Goal: Task Accomplishment & Management: Manage account settings

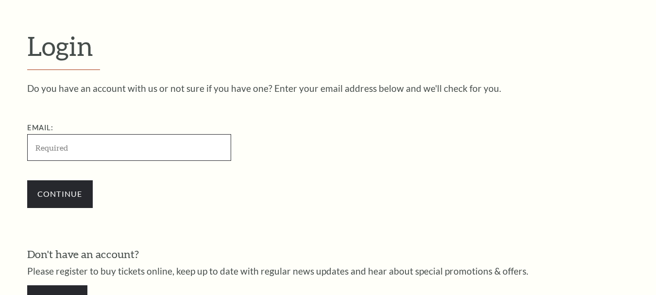
click at [107, 146] on input "Email:" at bounding box center [129, 147] width 204 height 27
click at [110, 145] on input "Email:" at bounding box center [129, 147] width 204 height 27
paste input "[EMAIL_ADDRESS][DOMAIN_NAME]"
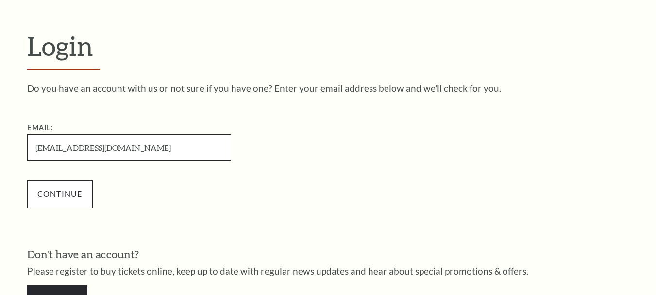
type input "[EMAIL_ADDRESS][DOMAIN_NAME]"
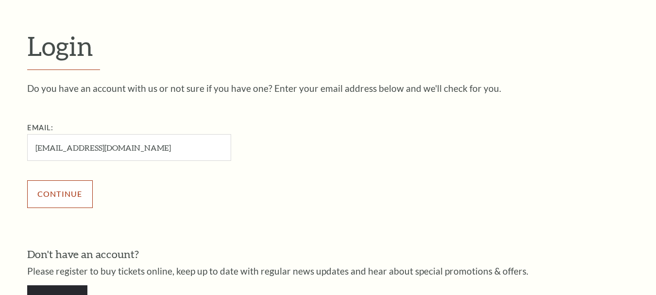
drag, startPoint x: 63, startPoint y: 185, endPoint x: 68, endPoint y: 188, distance: 5.5
click at [63, 186] on input "Continue" at bounding box center [60, 193] width 66 height 27
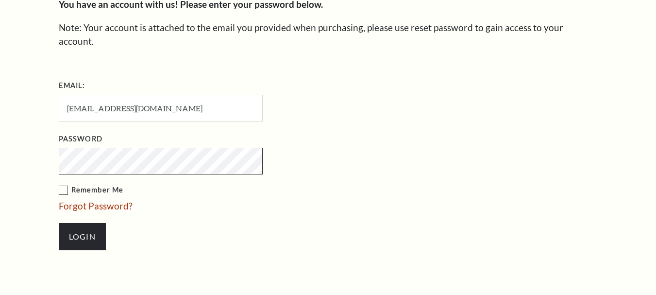
click at [59, 223] on input "Login" at bounding box center [82, 236] width 47 height 27
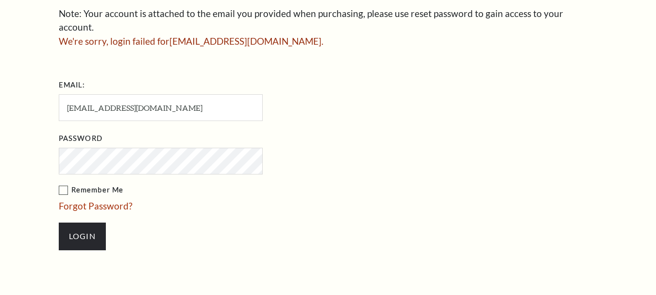
click at [59, 222] on input "Login" at bounding box center [82, 235] width 47 height 27
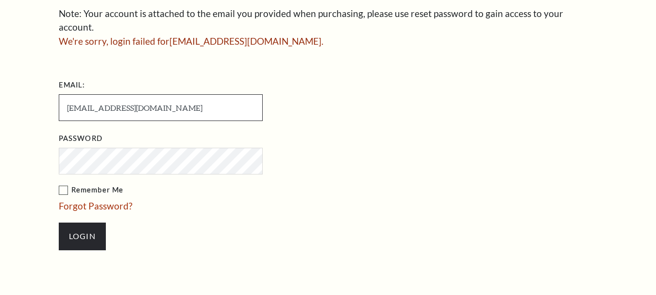
drag, startPoint x: 167, startPoint y: 98, endPoint x: 60, endPoint y: 92, distance: 106.5
click at [60, 94] on input "[EMAIL_ADDRESS][DOMAIN_NAME]" at bounding box center [161, 107] width 204 height 27
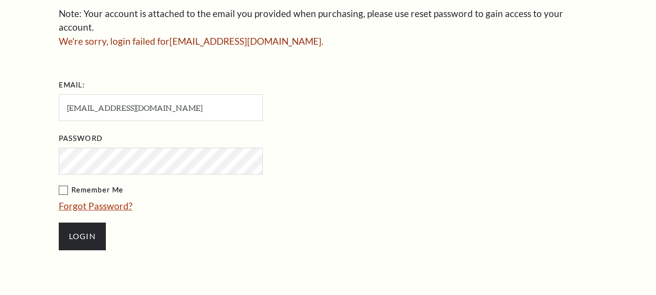
click at [95, 200] on link "Forgot Password?" at bounding box center [96, 205] width 74 height 11
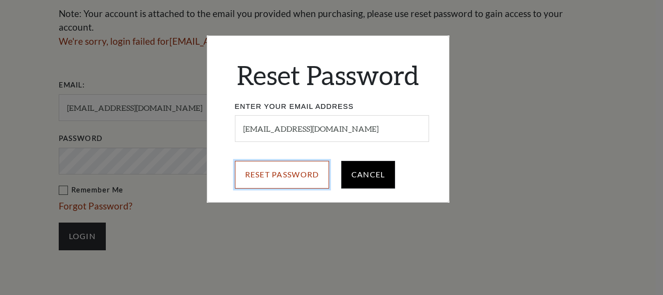
drag, startPoint x: 279, startPoint y: 171, endPoint x: 362, endPoint y: 176, distance: 83.2
click at [278, 171] on input "Reset Password" at bounding box center [282, 174] width 95 height 27
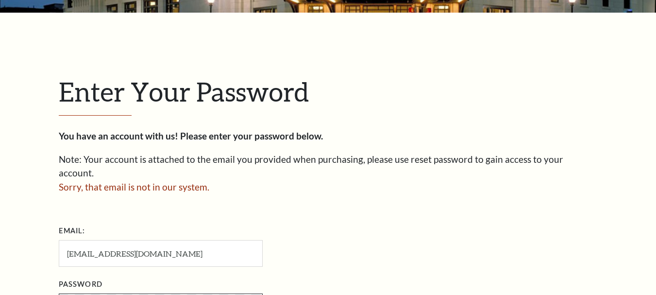
scroll to position [253, 0]
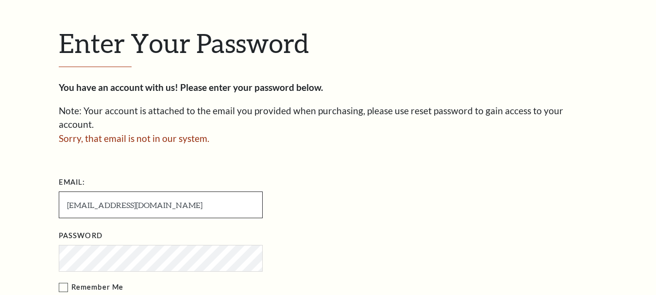
drag, startPoint x: 68, startPoint y: 192, endPoint x: 161, endPoint y: 224, distance: 98.3
click at [69, 192] on input "[EMAIL_ADDRESS][DOMAIN_NAME]" at bounding box center [161, 204] width 204 height 27
click at [121, 192] on input "[EMAIL_ADDRESS][DOMAIN_NAME]" at bounding box center [161, 204] width 204 height 27
drag, startPoint x: 67, startPoint y: 193, endPoint x: 85, endPoint y: 203, distance: 20.9
click at [68, 193] on input "[EMAIL_ADDRESS][DOMAIN_NAME]" at bounding box center [161, 204] width 204 height 27
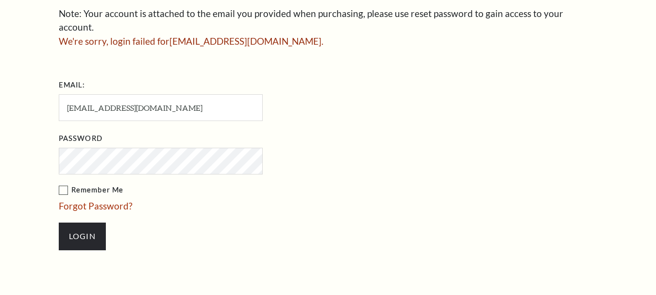
drag, startPoint x: 114, startPoint y: 190, endPoint x: 349, endPoint y: 195, distance: 235.1
click at [114, 200] on link "Forgot Password?" at bounding box center [96, 205] width 74 height 11
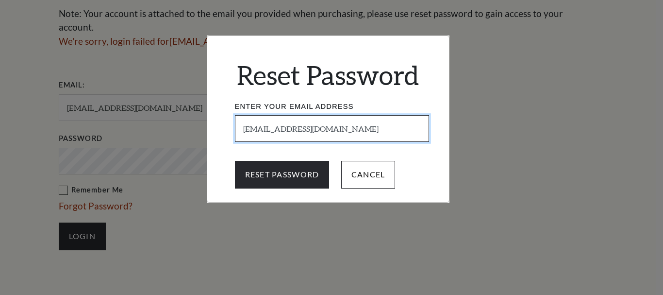
click at [366, 130] on input "[EMAIL_ADDRESS][DOMAIN_NAME]" at bounding box center [332, 128] width 194 height 27
click at [246, 127] on input "[EMAIL_ADDRESS][DOMAIN_NAME]" at bounding box center [332, 128] width 194 height 27
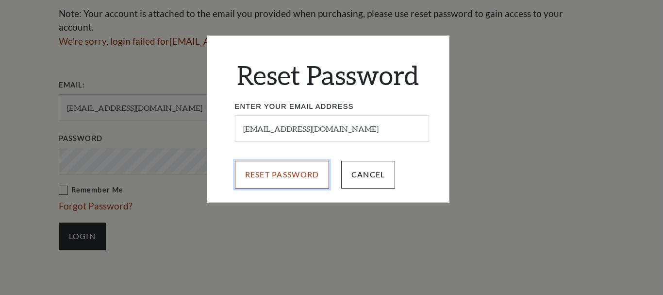
click at [281, 169] on input "Reset Password" at bounding box center [282, 174] width 95 height 27
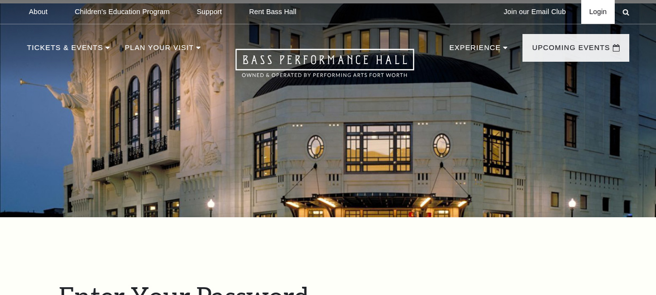
click at [598, 14] on link "Login" at bounding box center [597, 12] width 33 height 24
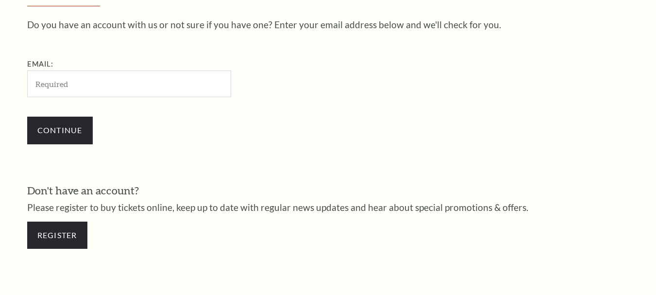
scroll to position [320, 0]
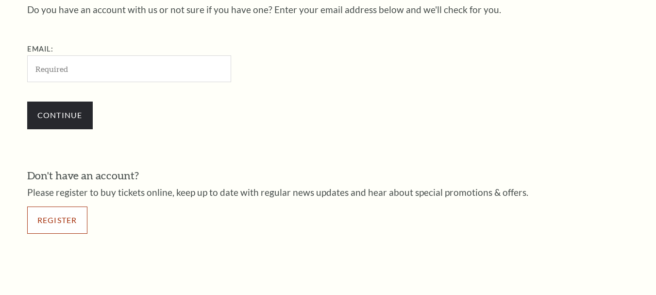
click at [67, 220] on link "Register" at bounding box center [57, 219] width 60 height 27
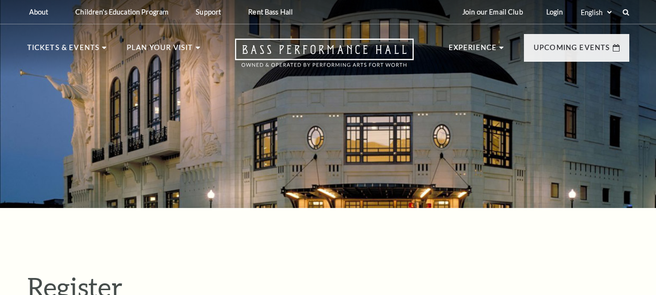
select select "1"
select select "[GEOGRAPHIC_DATA]"
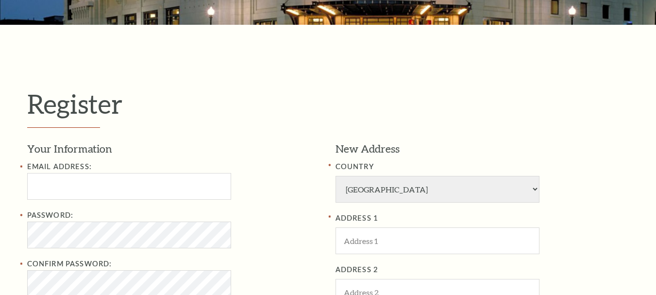
scroll to position [194, 0]
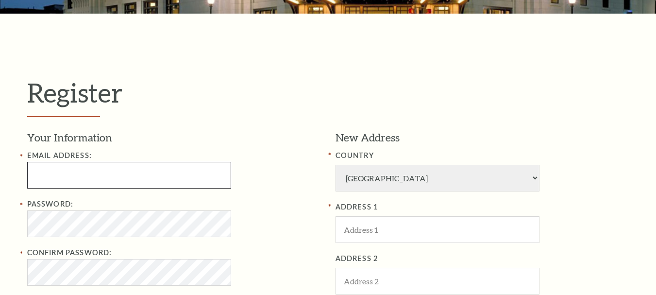
click at [153, 173] on input "text" at bounding box center [129, 175] width 204 height 27
paste input "[EMAIL_ADDRESS][DOMAIN_NAME]"
drag, startPoint x: 125, startPoint y: 173, endPoint x: 53, endPoint y: 176, distance: 71.9
paste input "Jessicabaron321"
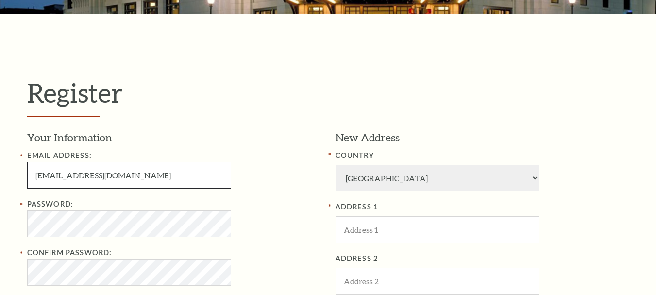
type input "Jessicabaron321@gmail.com"
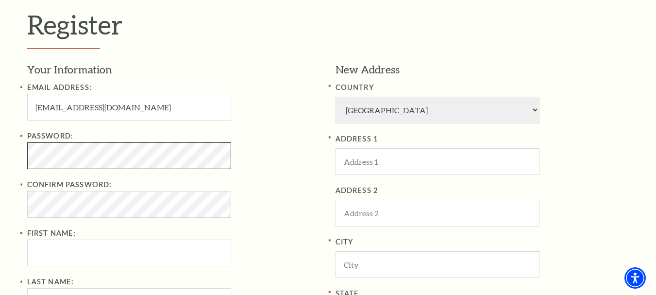
scroll to position [291, 0]
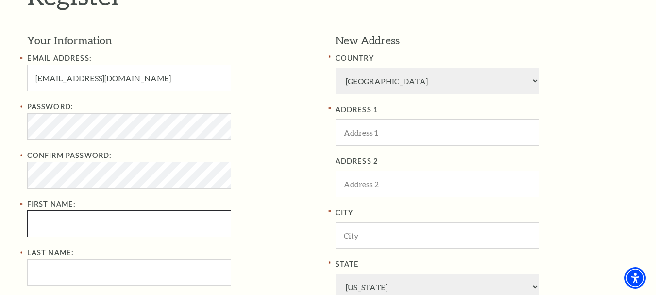
drag, startPoint x: 59, startPoint y: 217, endPoint x: 102, endPoint y: 241, distance: 49.2
click at [59, 218] on input "First Name:" at bounding box center [129, 223] width 204 height 27
type input "Jessica"
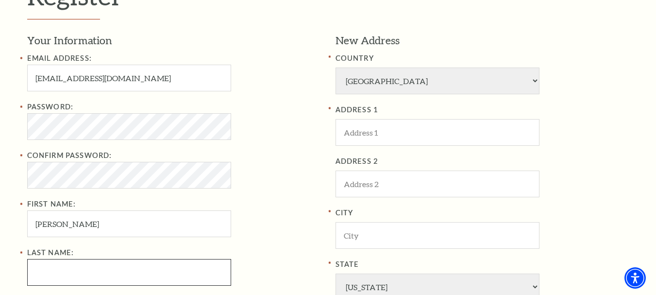
click at [105, 271] on input "Last Name:" at bounding box center [129, 272] width 204 height 27
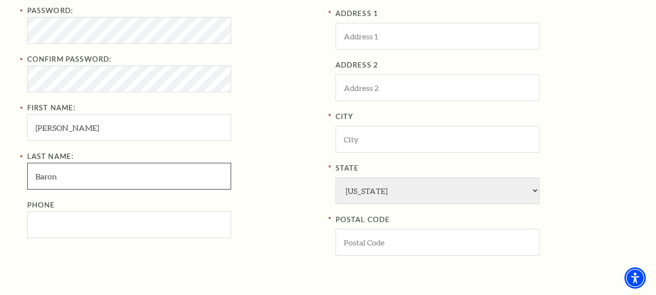
scroll to position [389, 0]
type input "Baron"
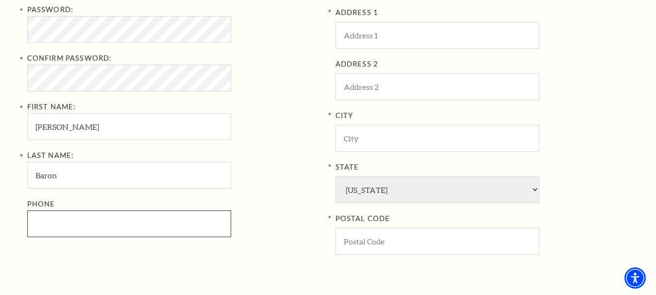
click at [115, 220] on input "Phone" at bounding box center [129, 223] width 204 height 27
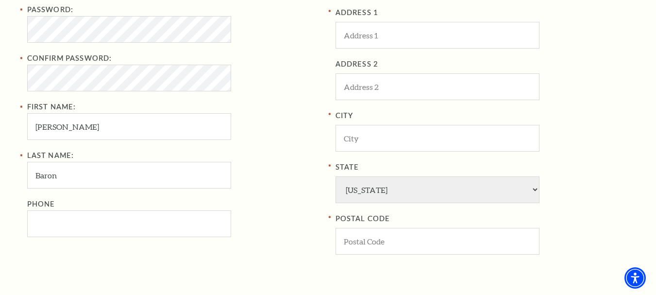
click at [264, 173] on div "Last Name: Baron Phone" at bounding box center [174, 193] width 294 height 87
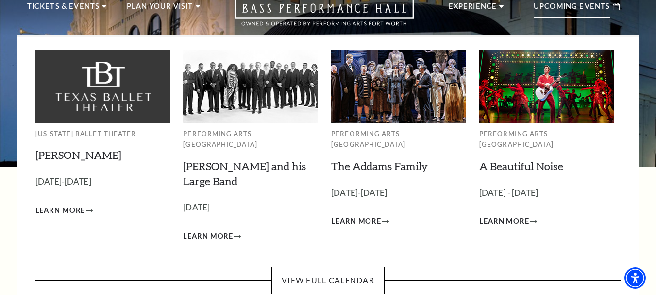
scroll to position [0, 0]
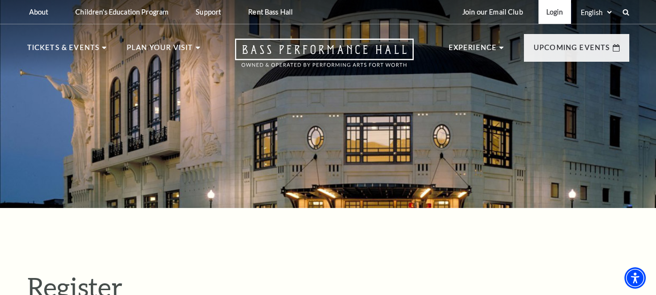
click at [549, 11] on link "Login" at bounding box center [555, 12] width 33 height 24
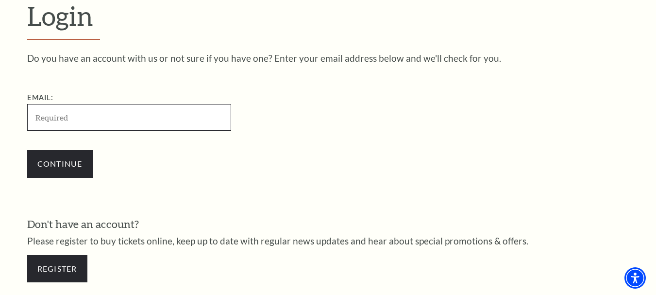
click at [67, 120] on input "Email:" at bounding box center [129, 117] width 204 height 27
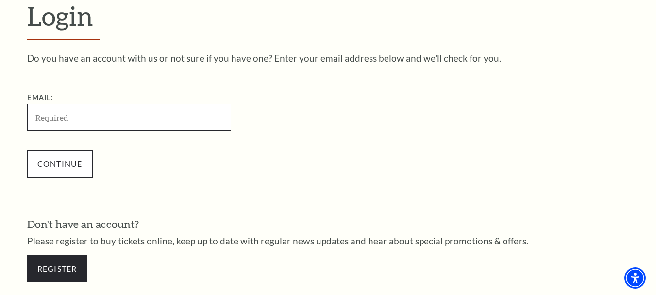
paste input "tomcelnic@gmail.com"
type input "tomcelnic@gmail.com"
click at [59, 162] on input "Continue" at bounding box center [60, 163] width 66 height 27
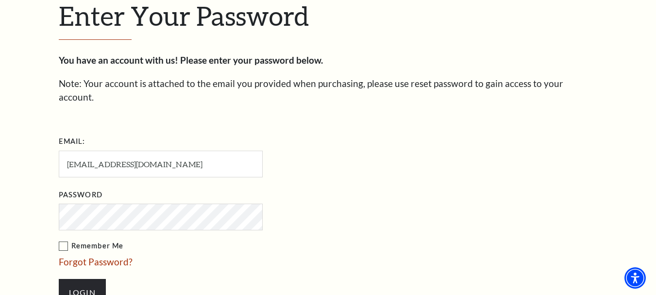
click at [59, 279] on input "Login" at bounding box center [82, 292] width 47 height 27
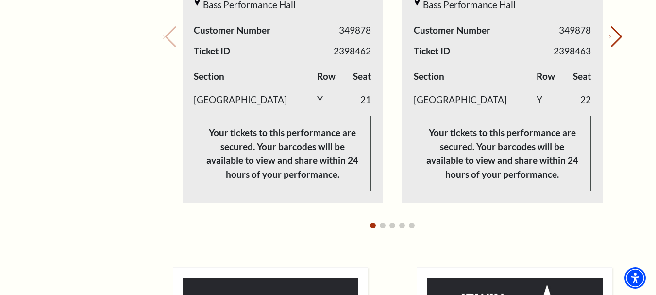
scroll to position [534, 0]
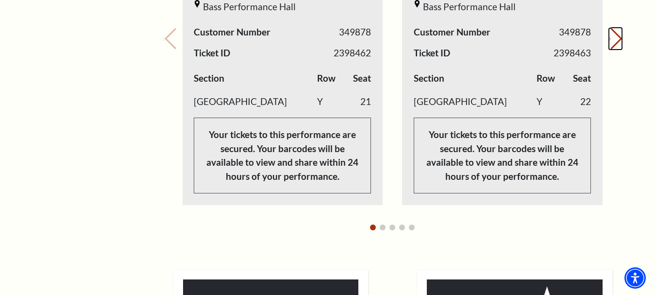
click at [610, 43] on button "Next slide." at bounding box center [615, 38] width 13 height 21
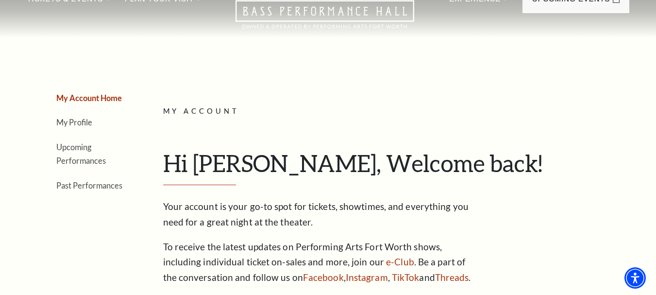
scroll to position [0, 0]
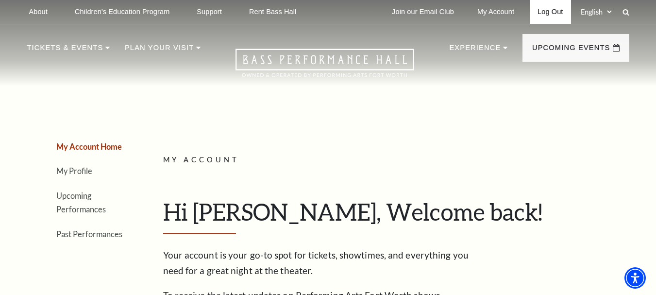
click at [539, 13] on link "Log Out" at bounding box center [550, 12] width 41 height 24
